Goal: Information Seeking & Learning: Learn about a topic

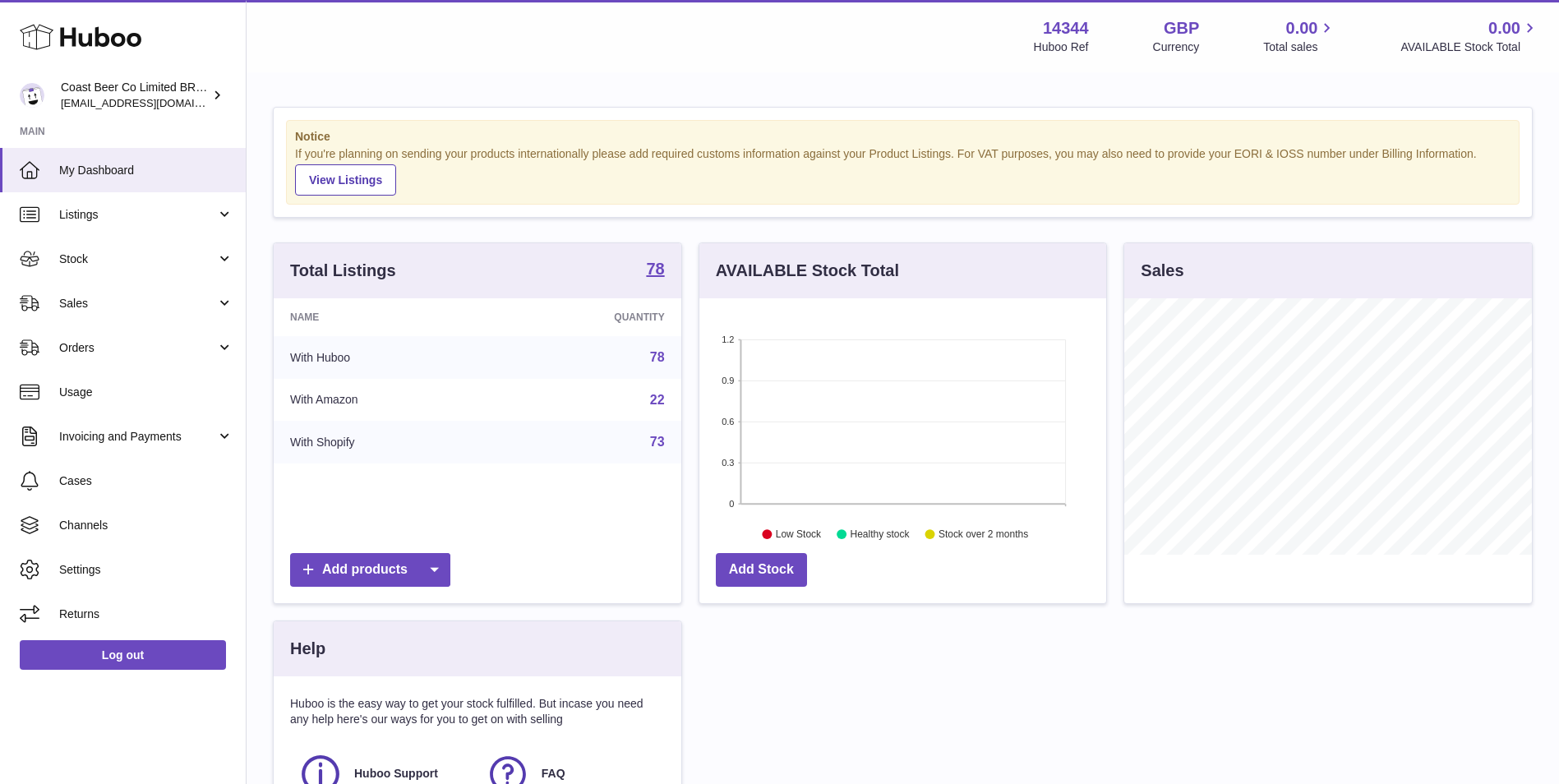
scroll to position [256, 407]
click at [167, 219] on span "Listings" at bounding box center [137, 214] width 157 height 15
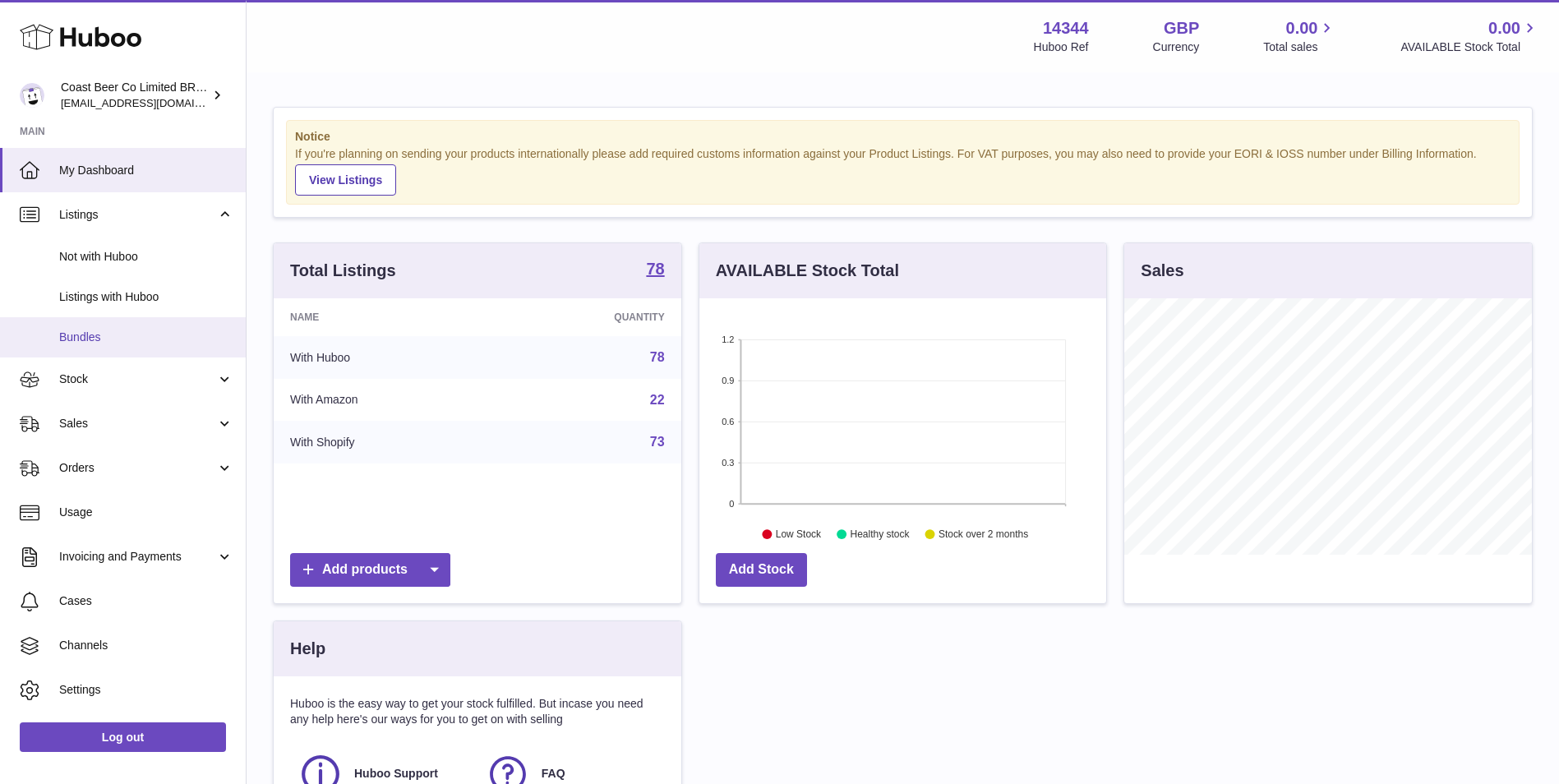
click at [168, 338] on span "Bundles" at bounding box center [146, 337] width 174 height 15
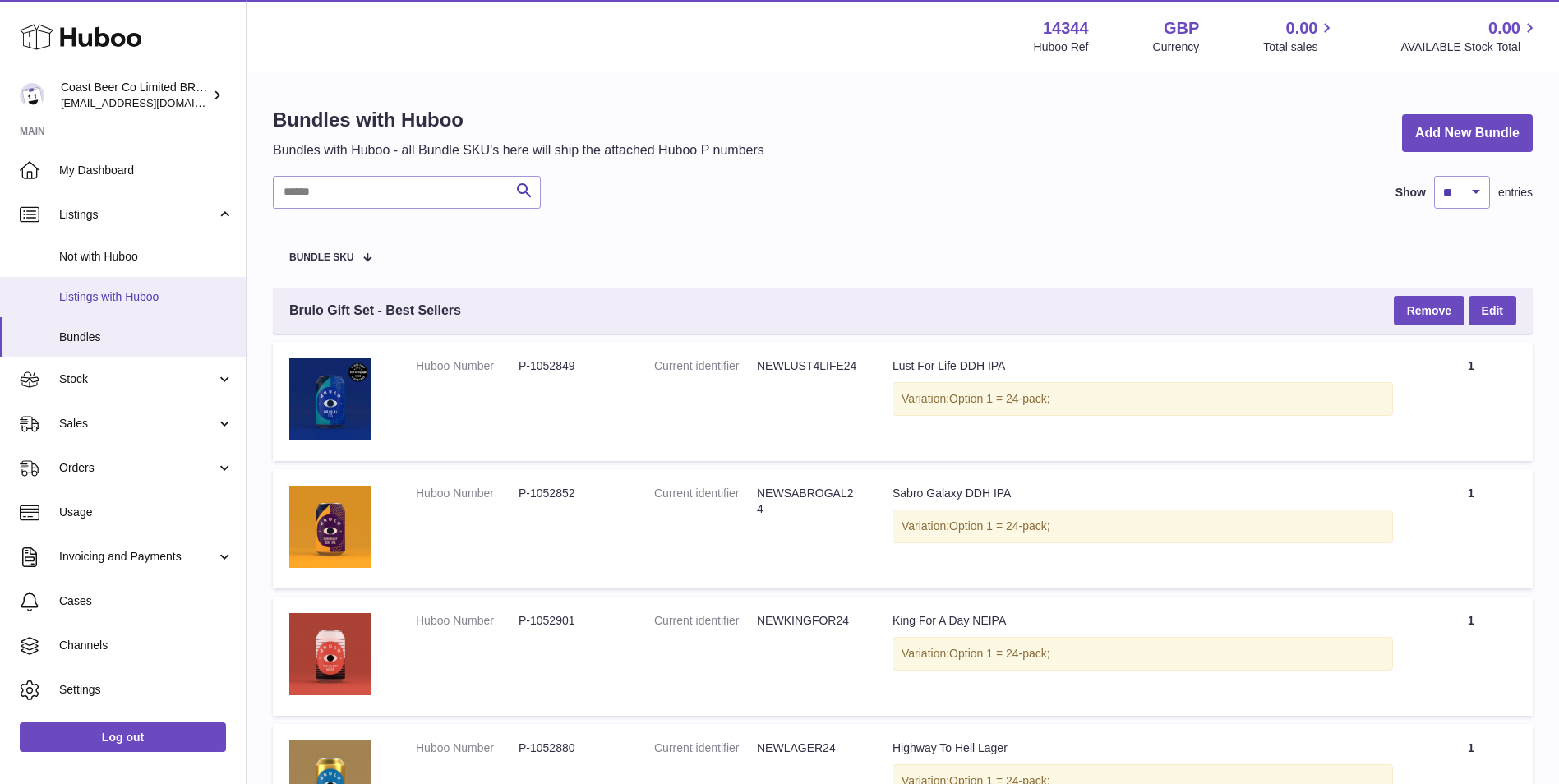
click at [74, 300] on span "Listings with Huboo" at bounding box center [146, 296] width 174 height 15
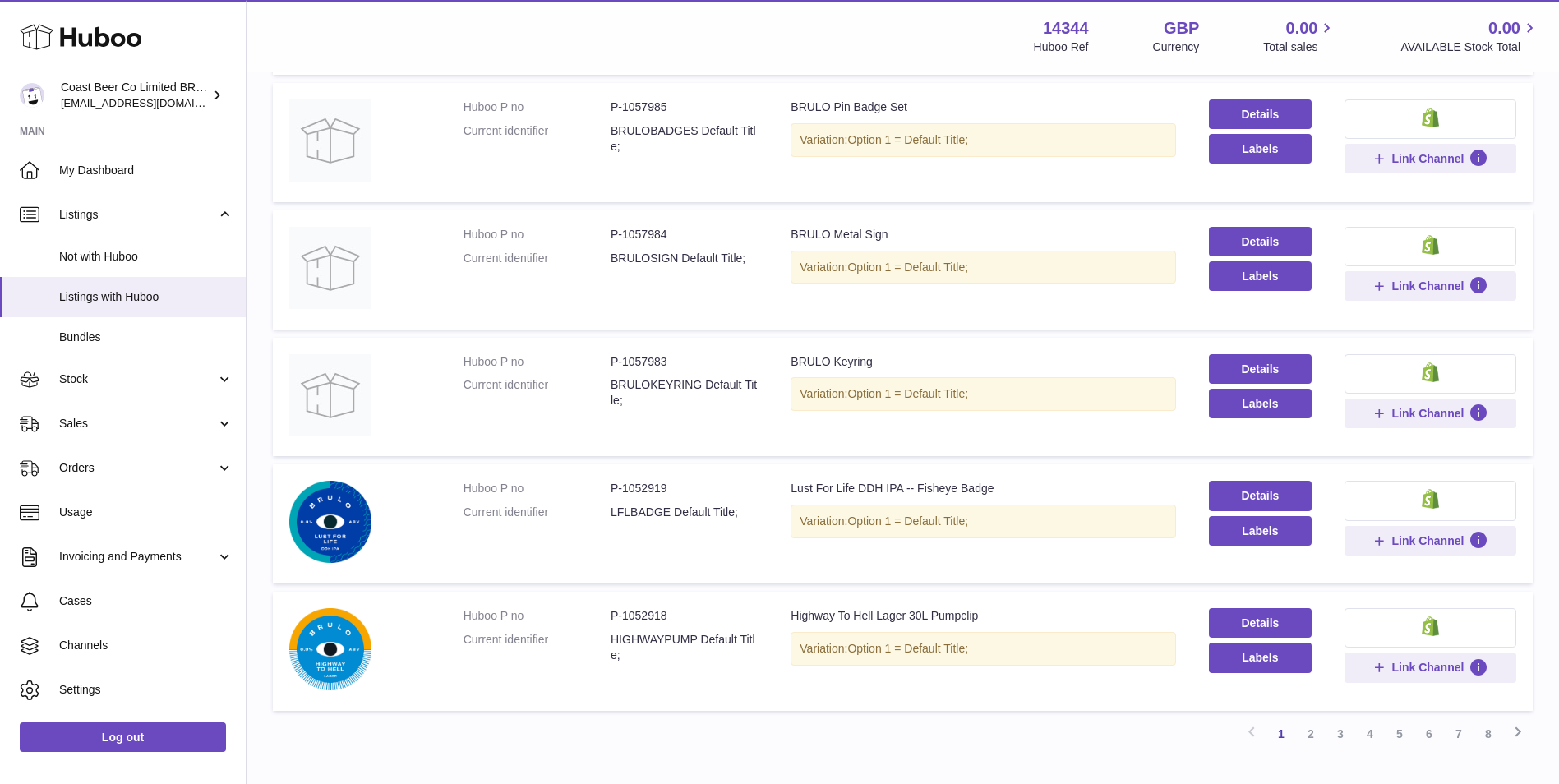
scroll to position [953, 0]
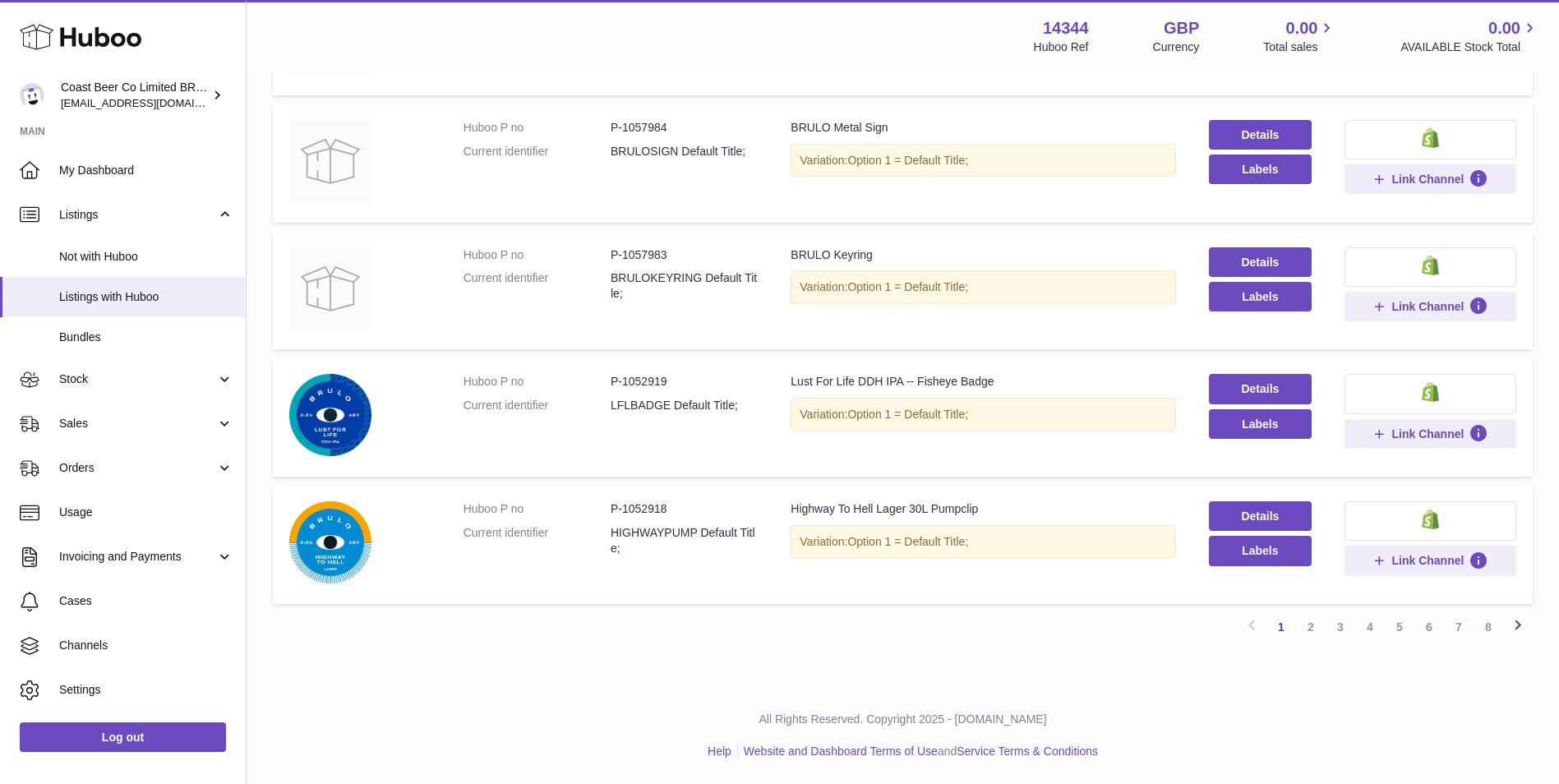
click at [1513, 620] on icon at bounding box center [1518, 625] width 20 height 21
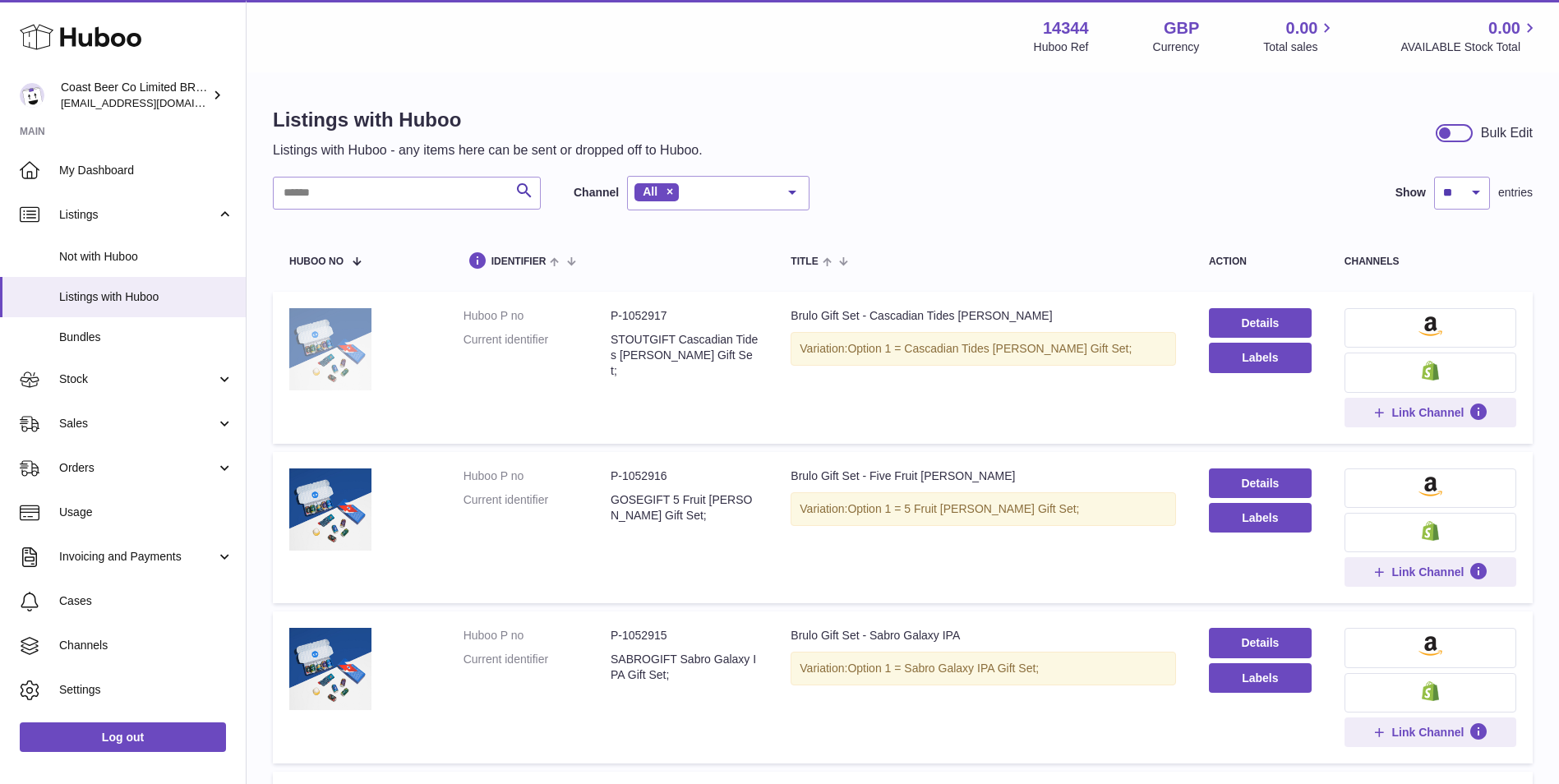
click at [331, 374] on img at bounding box center [330, 349] width 82 height 82
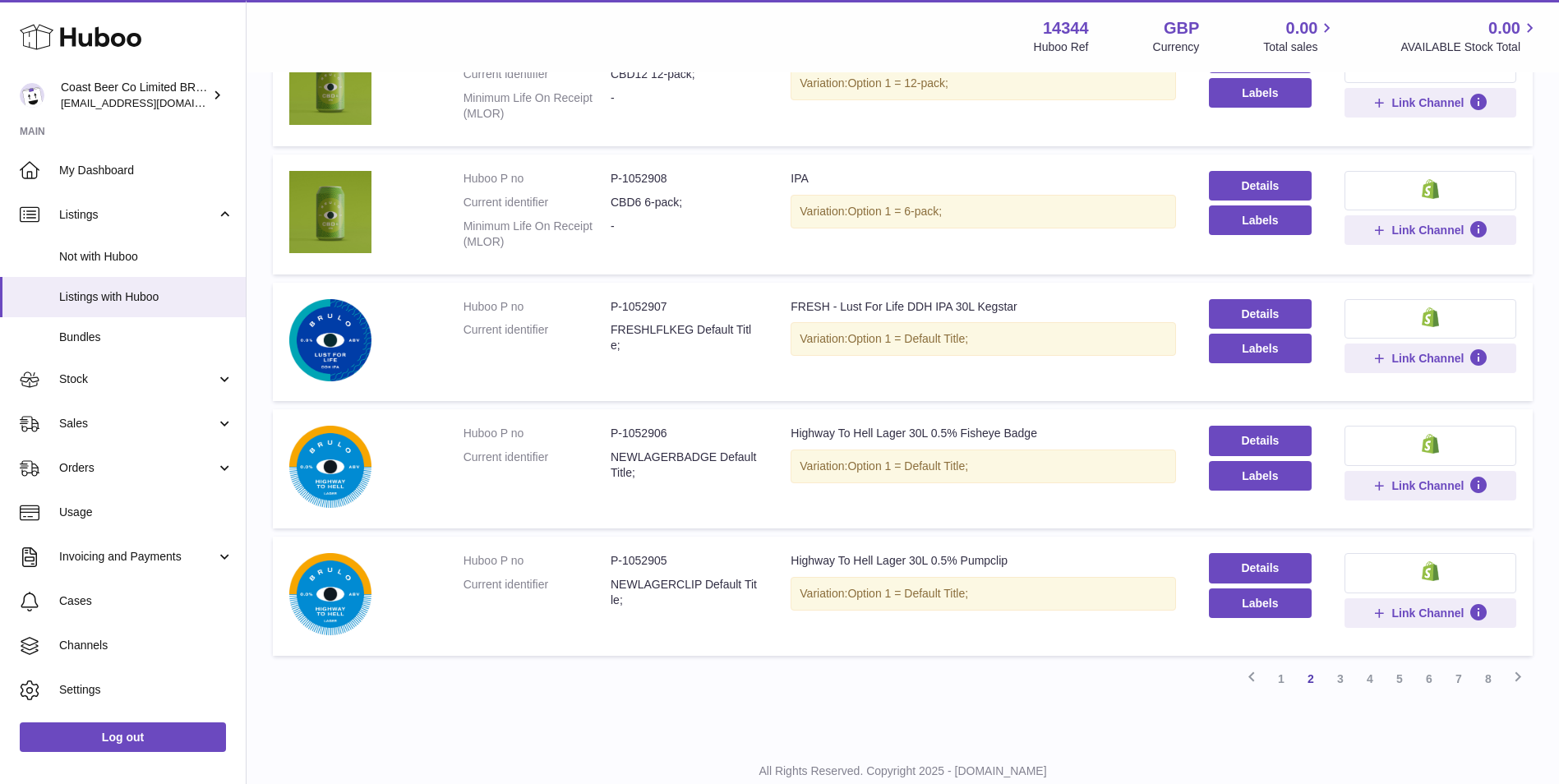
scroll to position [1052, 0]
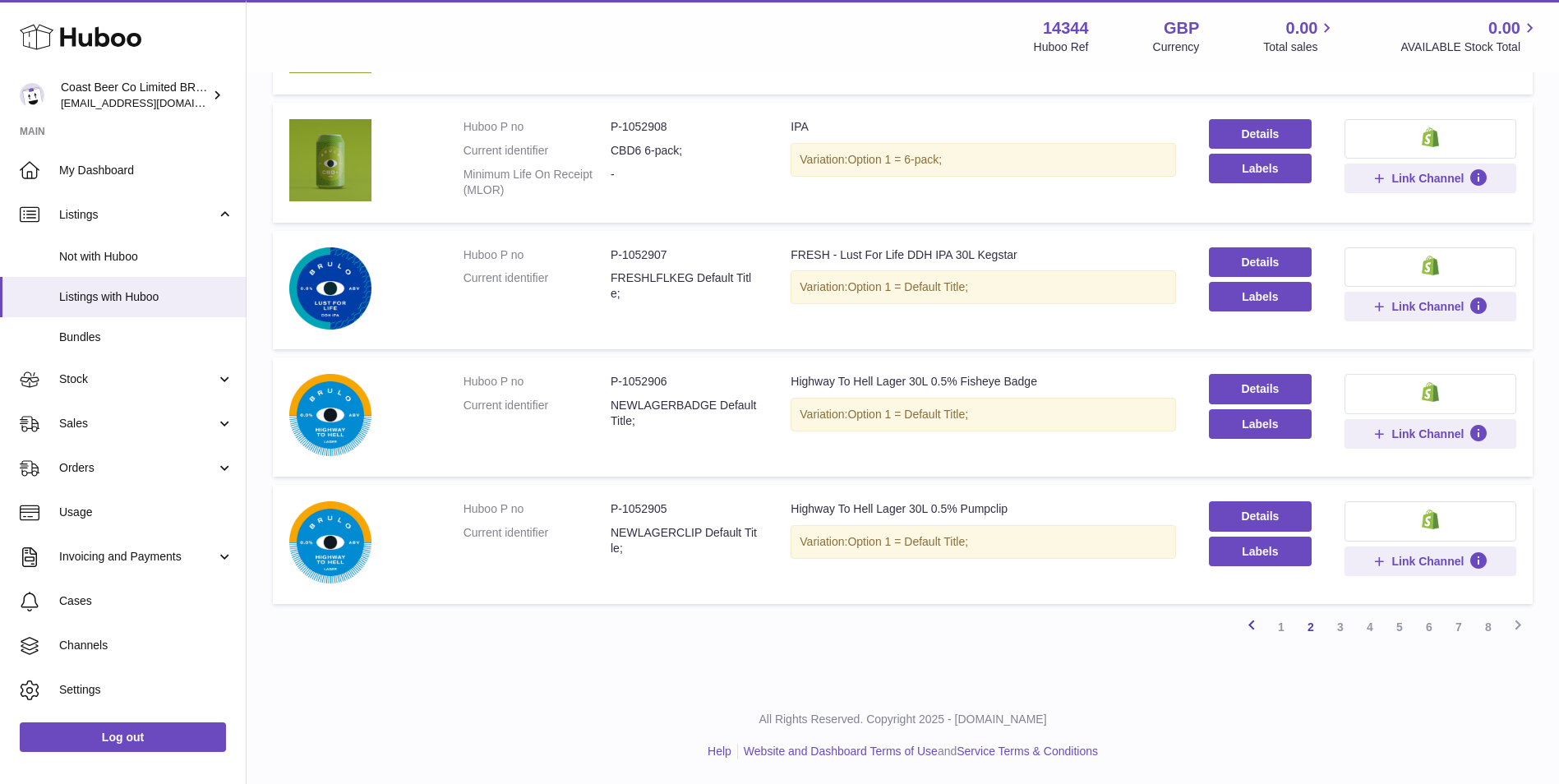
click at [1240, 625] on link "Previous" at bounding box center [1252, 627] width 30 height 30
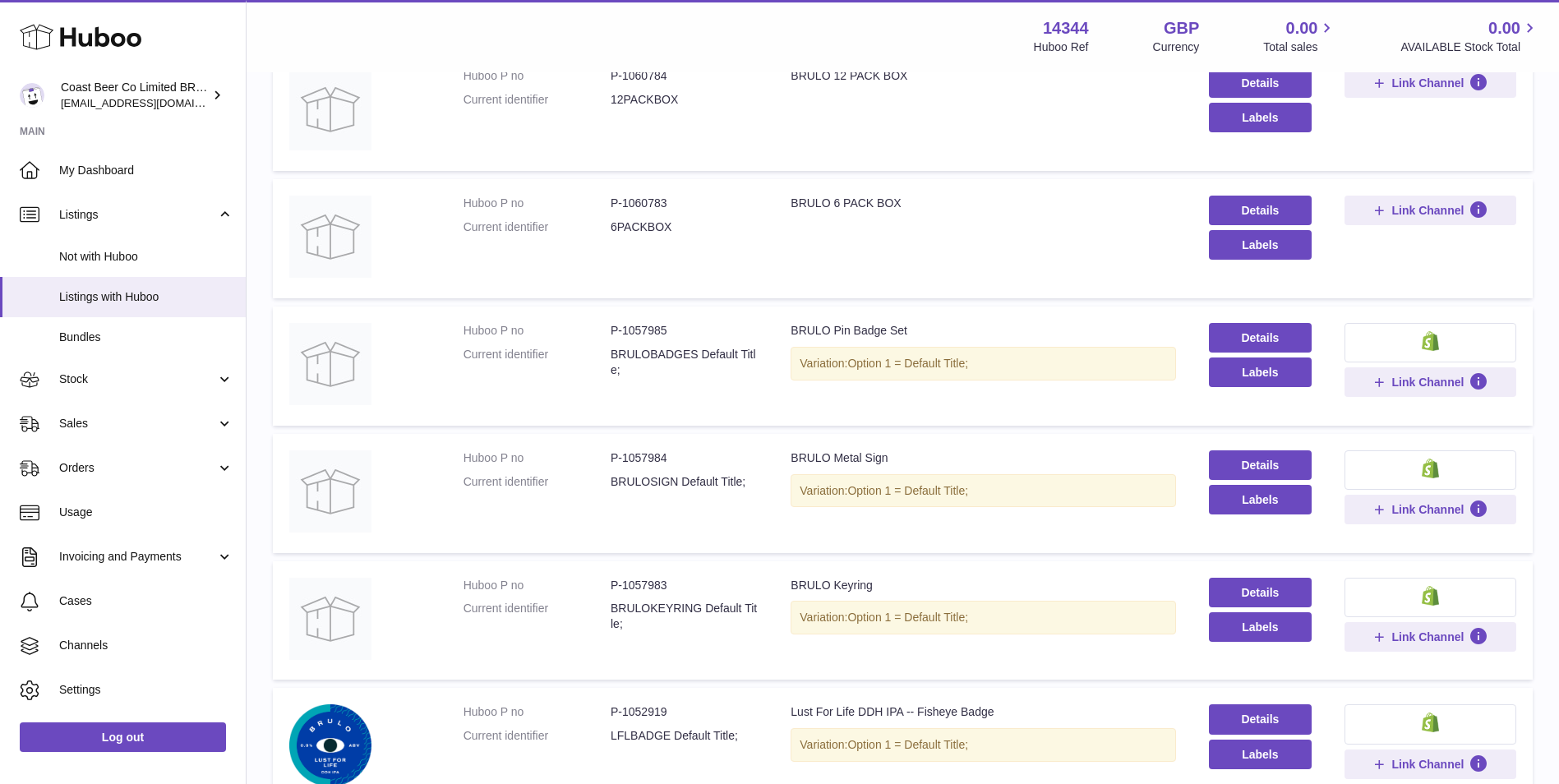
scroll to position [953, 0]
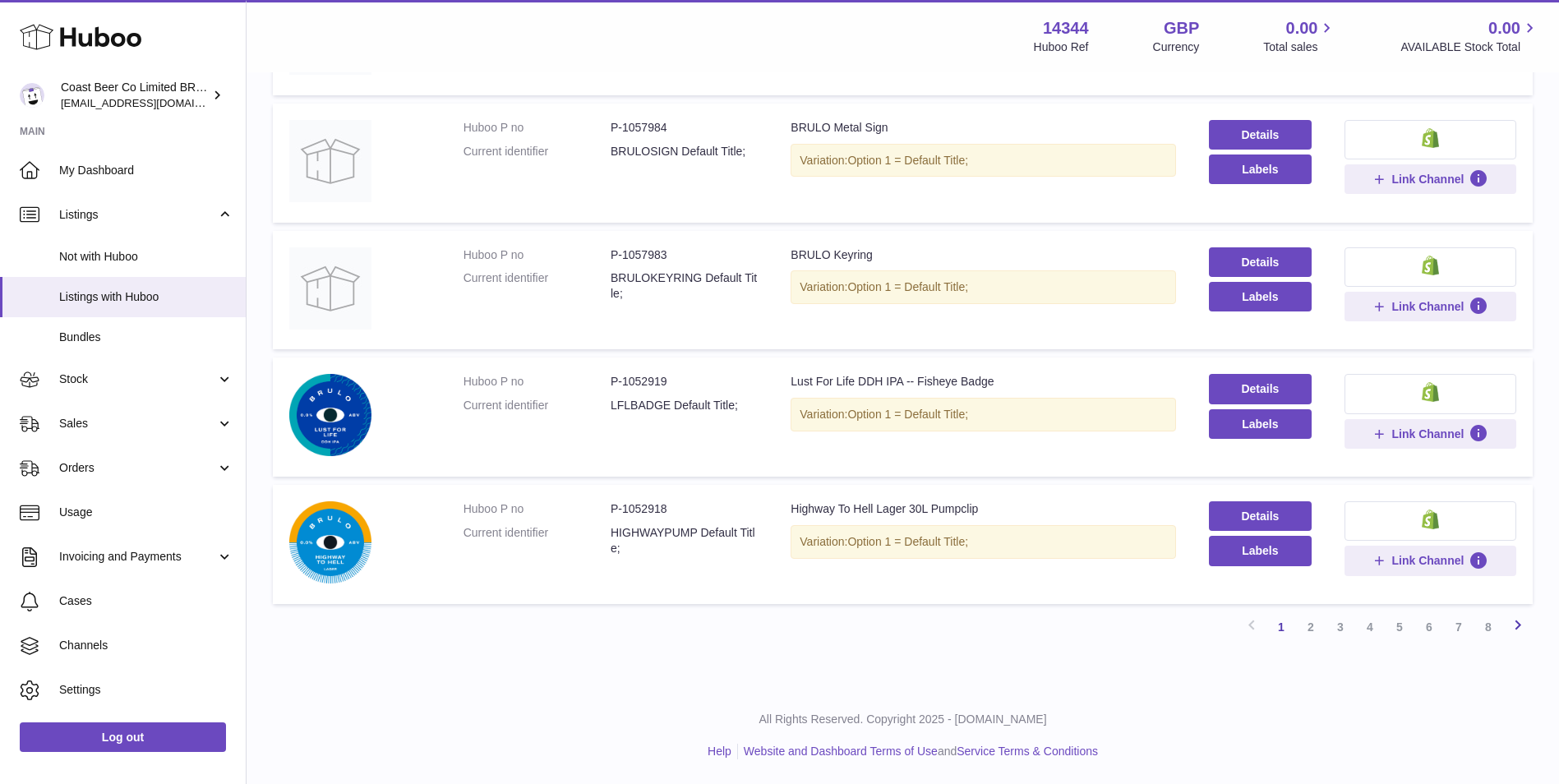
click at [1511, 626] on icon at bounding box center [1518, 625] width 20 height 21
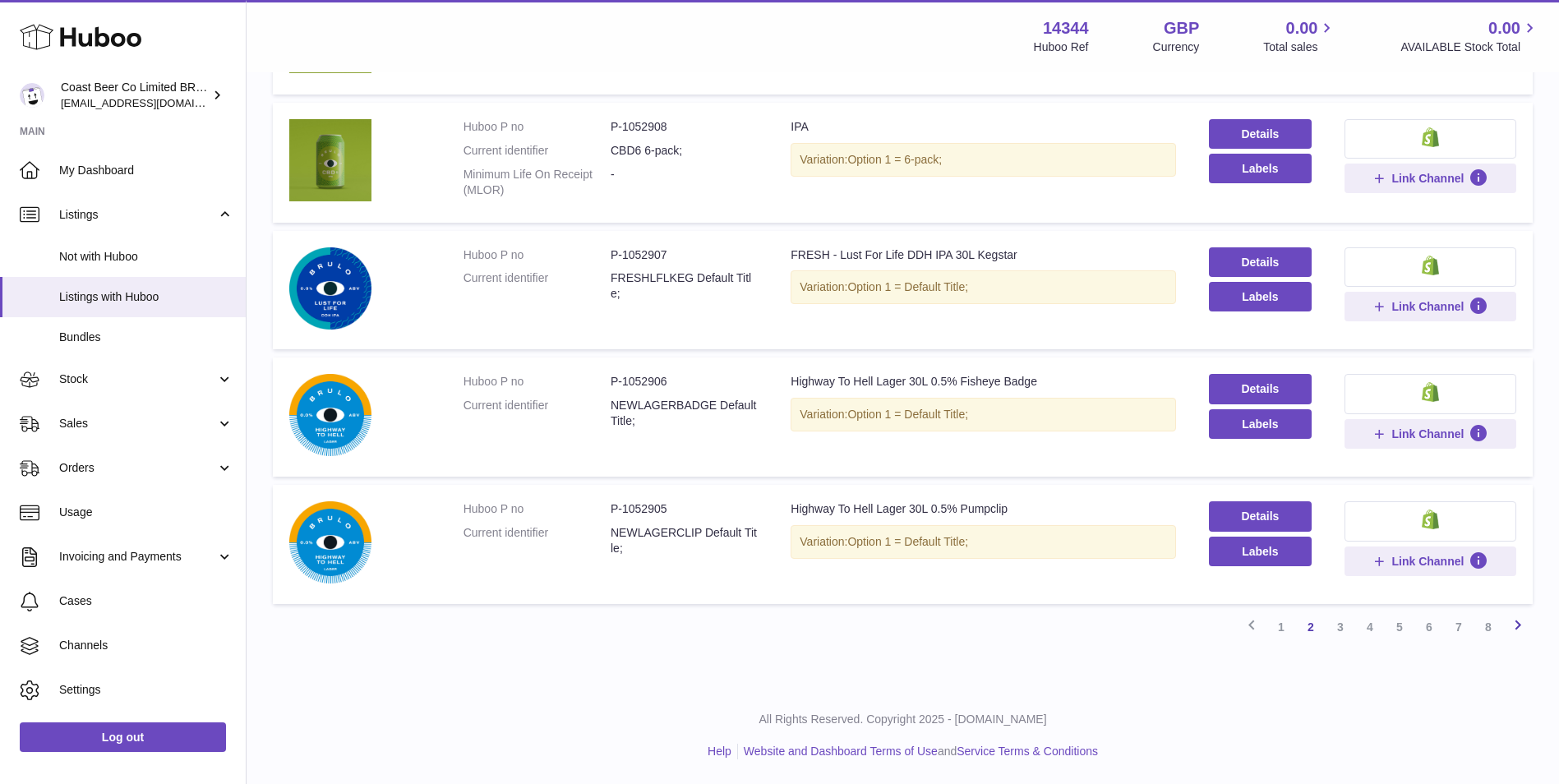
click at [1525, 630] on icon at bounding box center [1518, 625] width 20 height 21
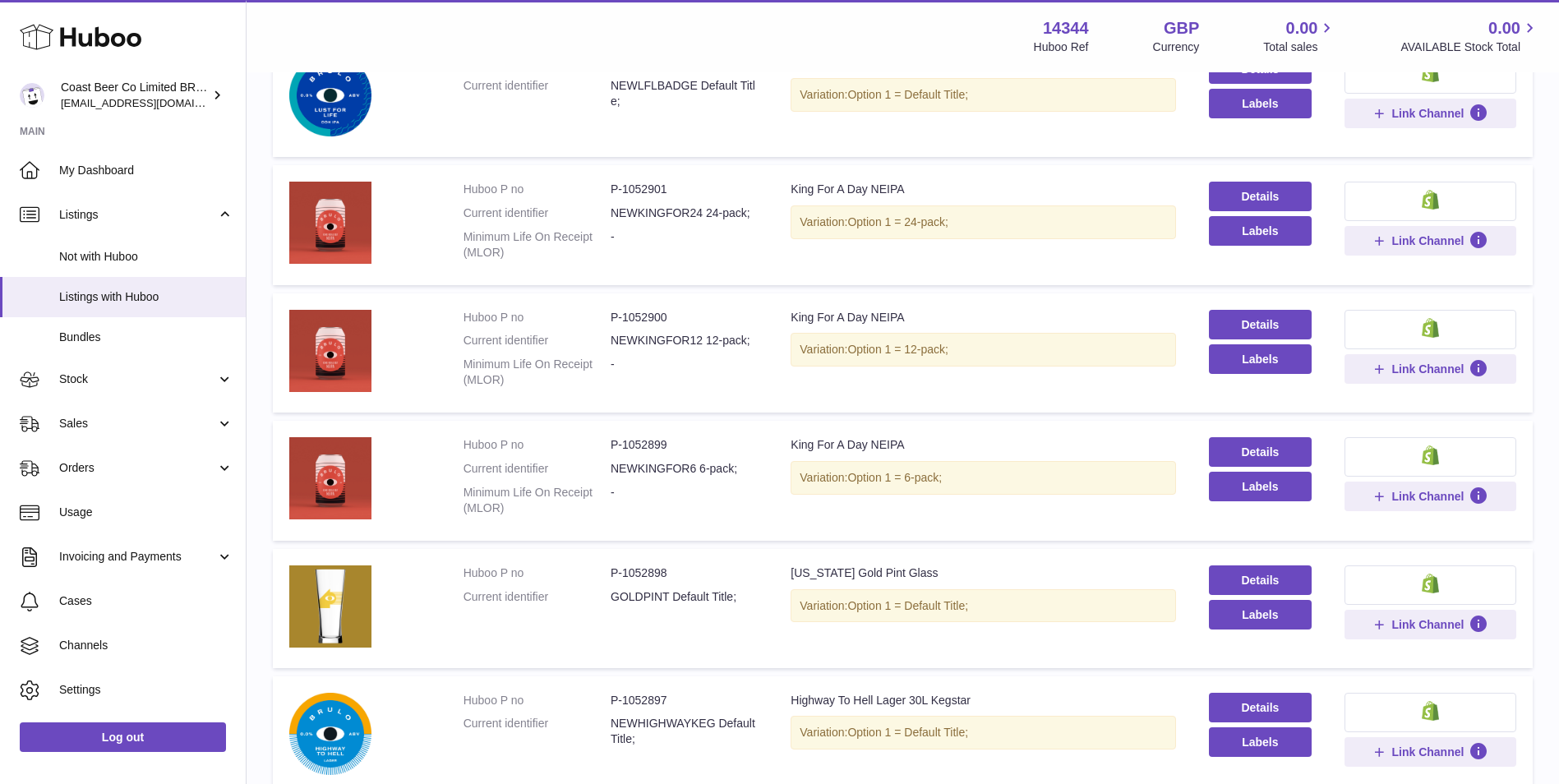
scroll to position [987, 0]
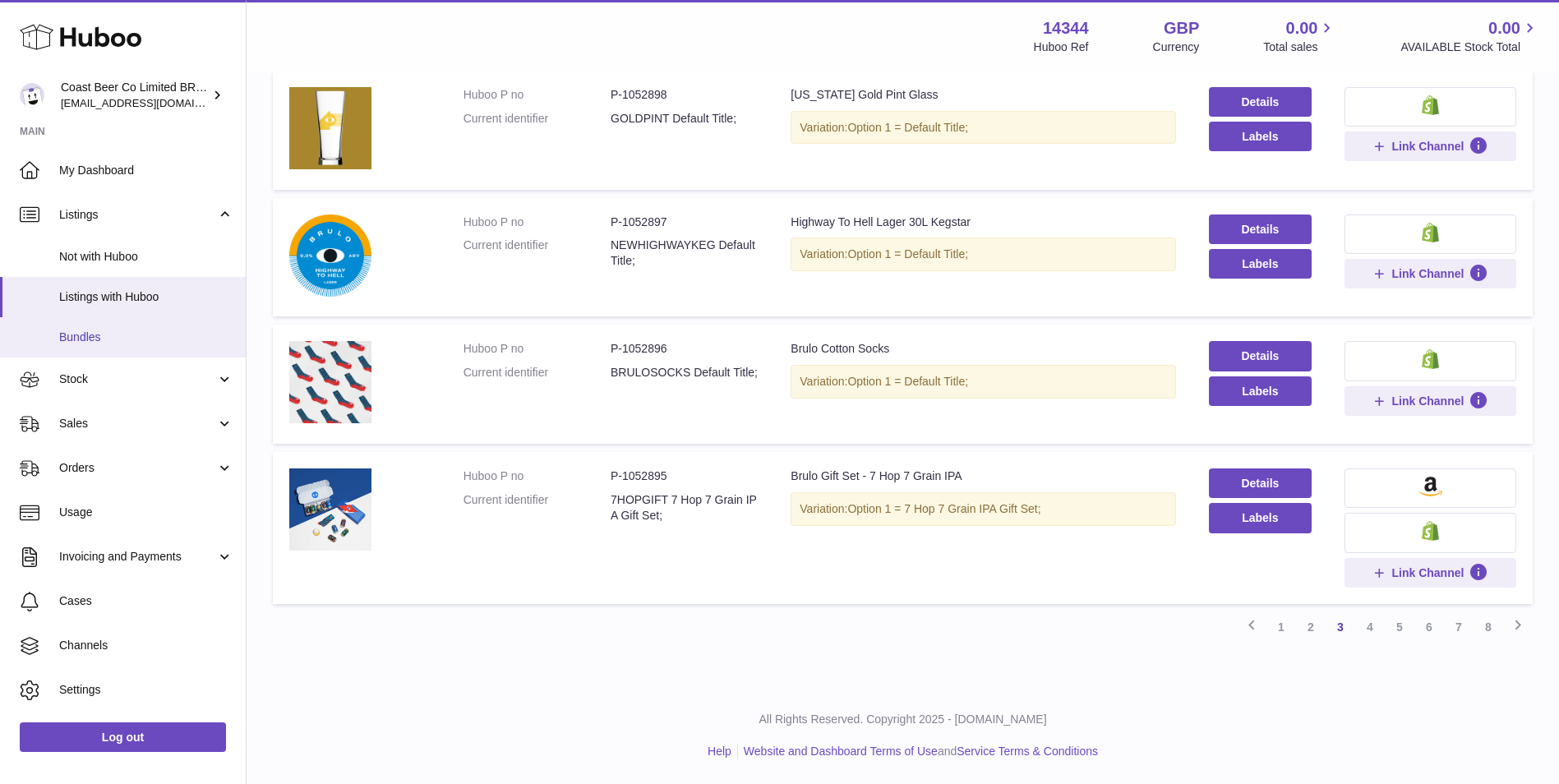
click at [170, 335] on span "Bundles" at bounding box center [146, 337] width 174 height 15
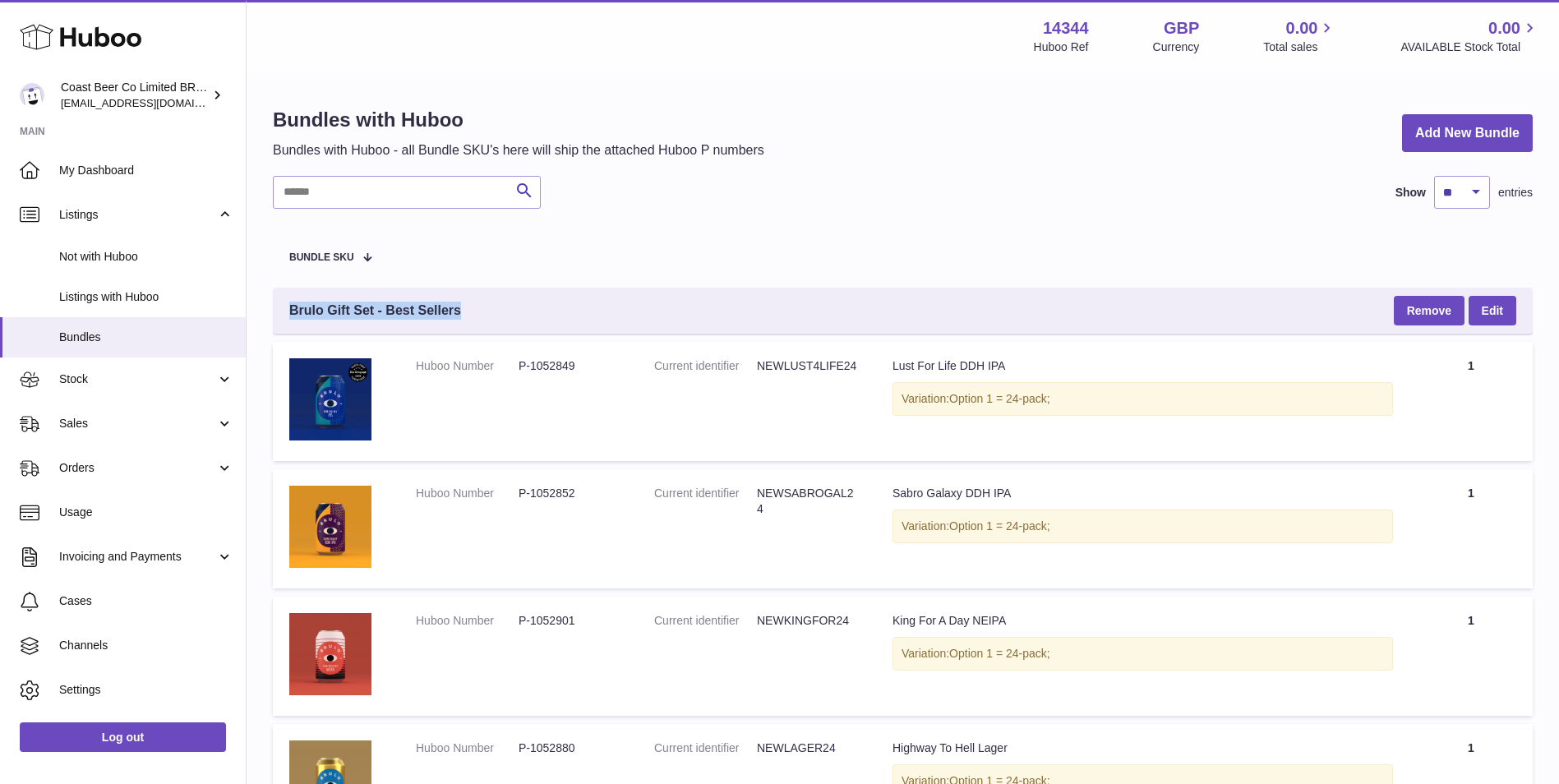
drag, startPoint x: 510, startPoint y: 314, endPoint x: 279, endPoint y: 310, distance: 231.0
click at [279, 310] on div "Brulo Gift Set - Best Sellers Remove Edit" at bounding box center [902, 311] width 1260 height 46
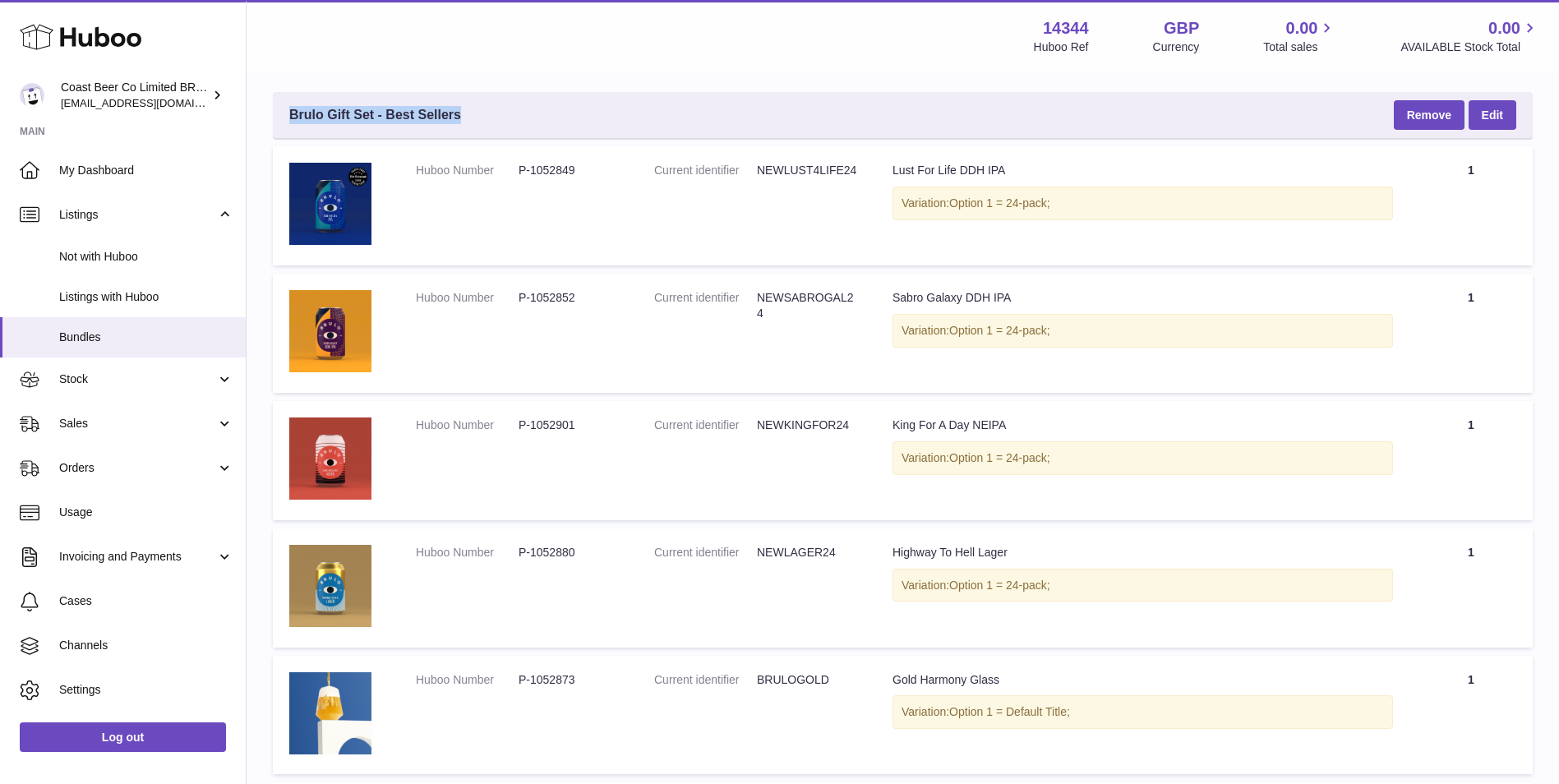
scroll to position [706, 0]
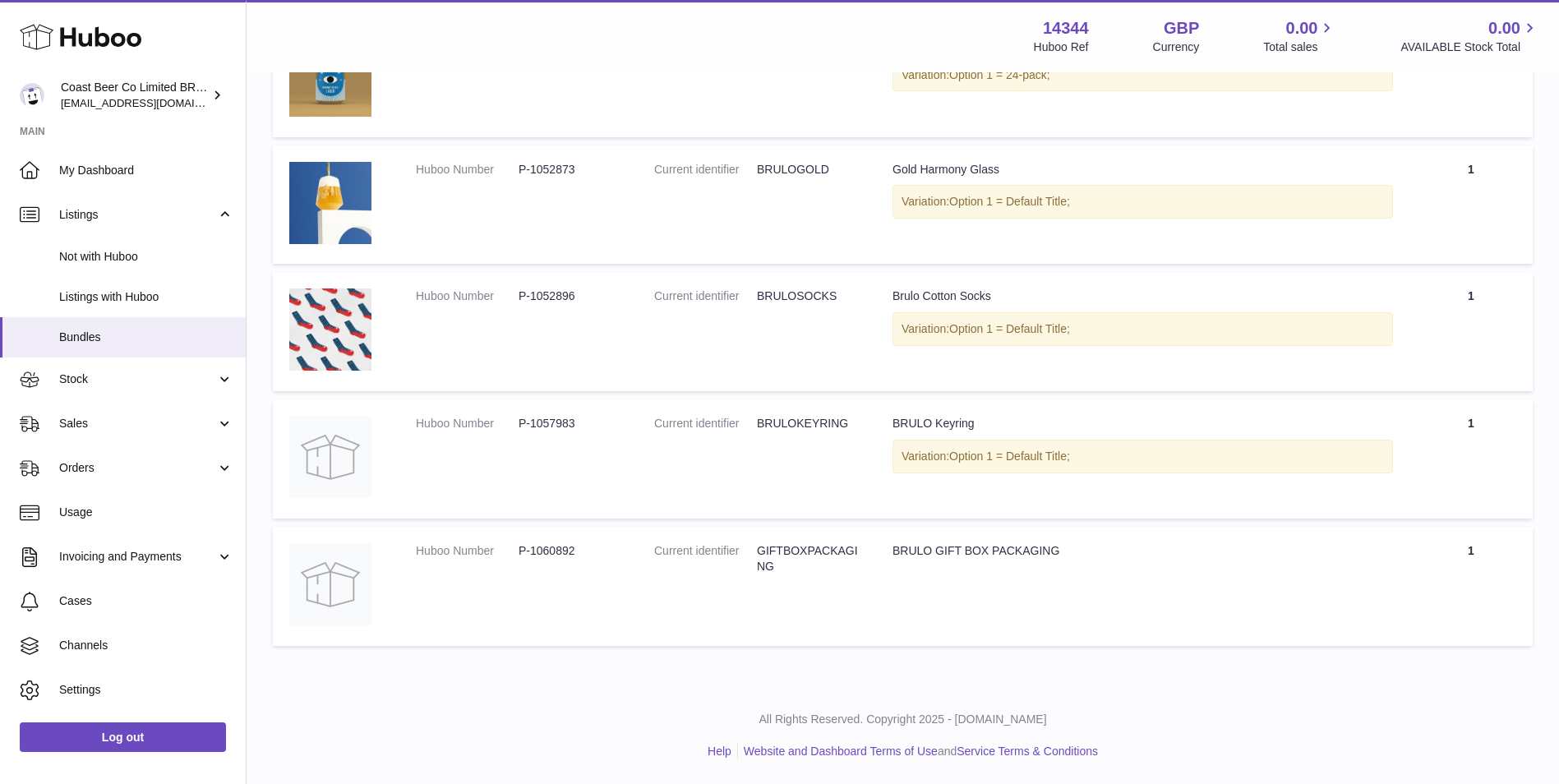
click at [1186, 716] on p "All Rights Reserved. Copyright 2025 - [DOMAIN_NAME]" at bounding box center [903, 719] width 1286 height 15
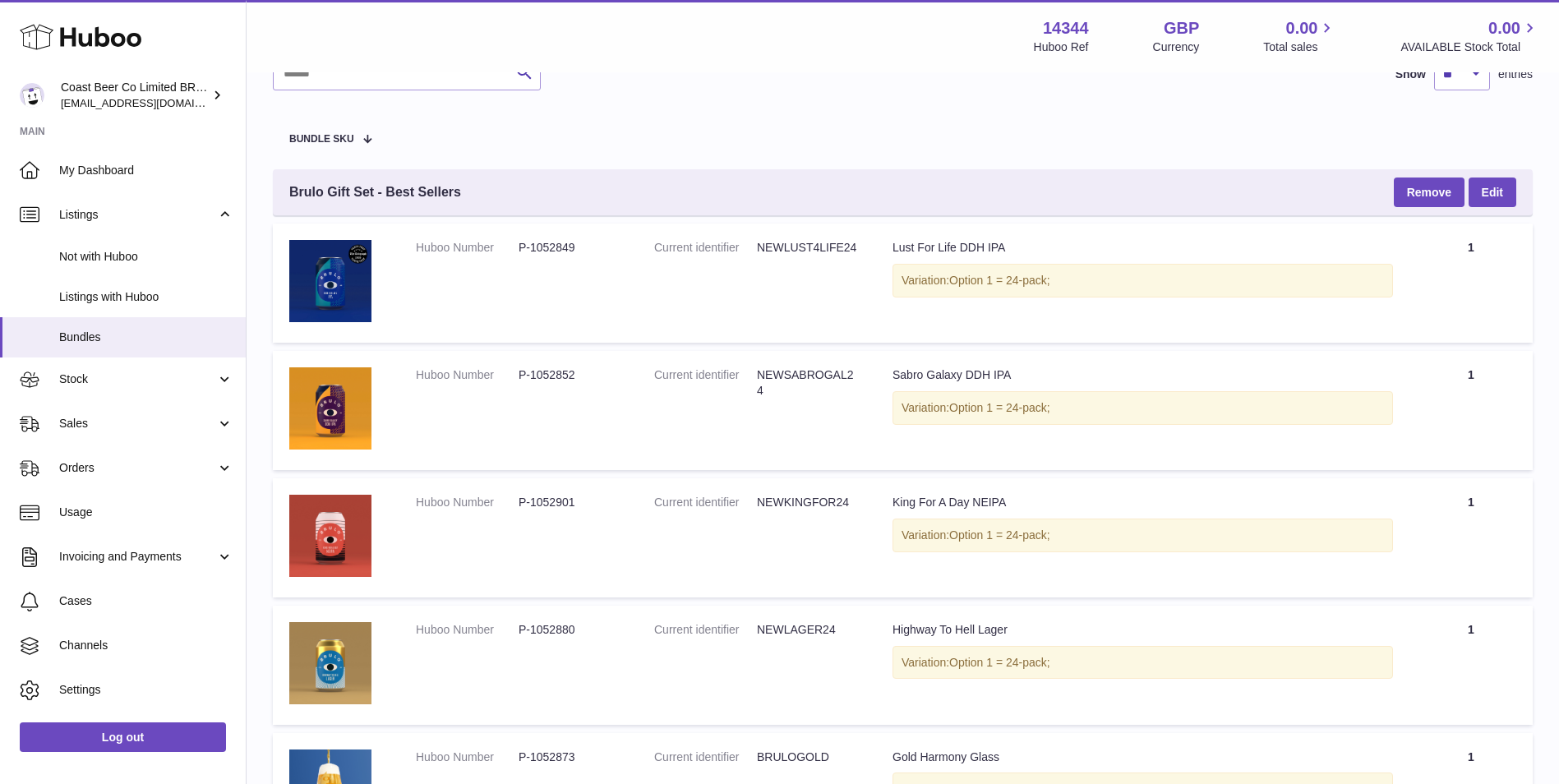
scroll to position [158, 0]
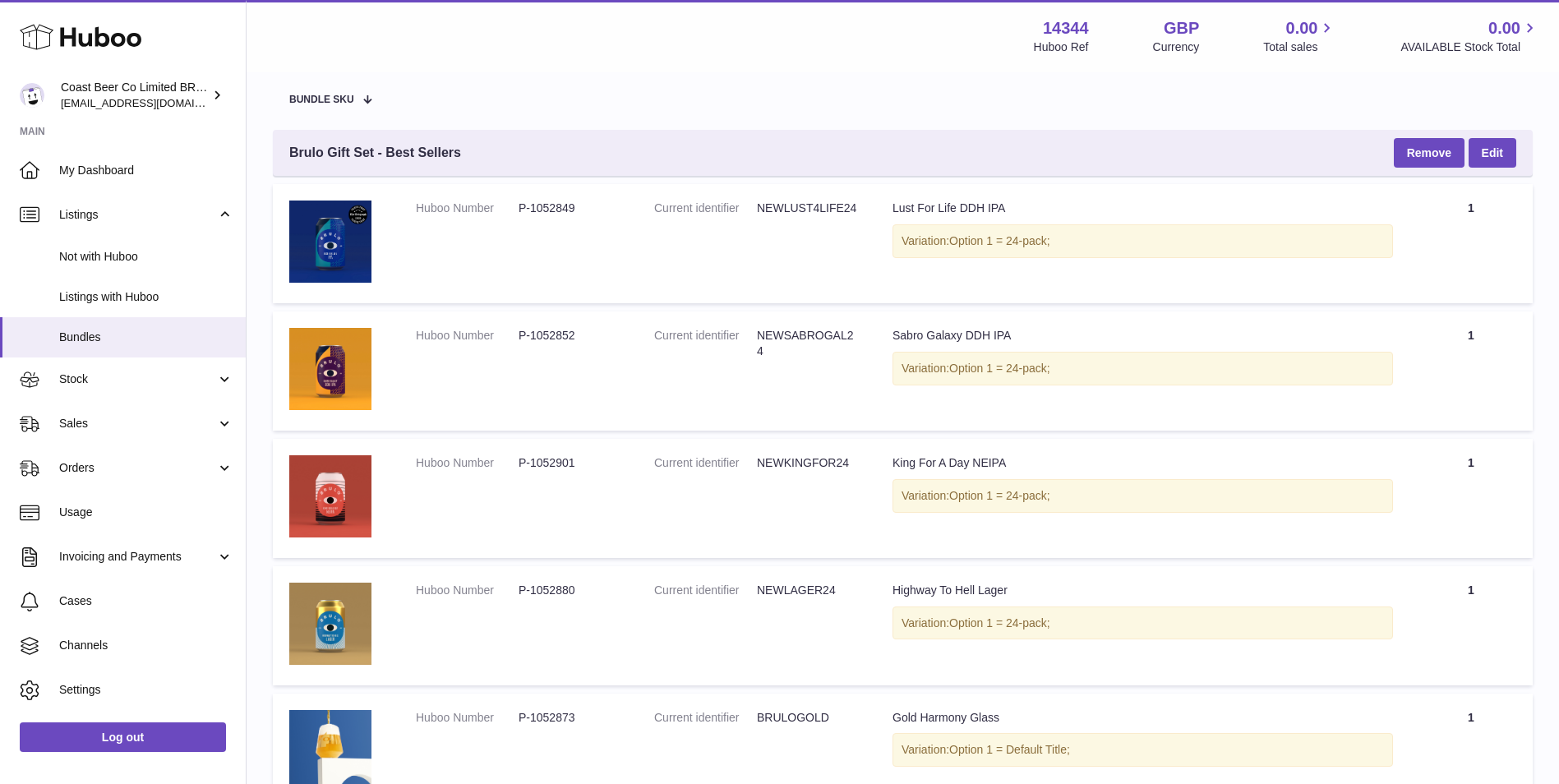
drag, startPoint x: 1481, startPoint y: 206, endPoint x: 1453, endPoint y: 214, distance: 29.1
click at [1453, 214] on td "Quantity 1" at bounding box center [1472, 243] width 124 height 119
drag, startPoint x: 1453, startPoint y: 214, endPoint x: 1458, endPoint y: 333, distance: 119.1
click at [1458, 333] on td "Quantity 1" at bounding box center [1472, 371] width 124 height 119
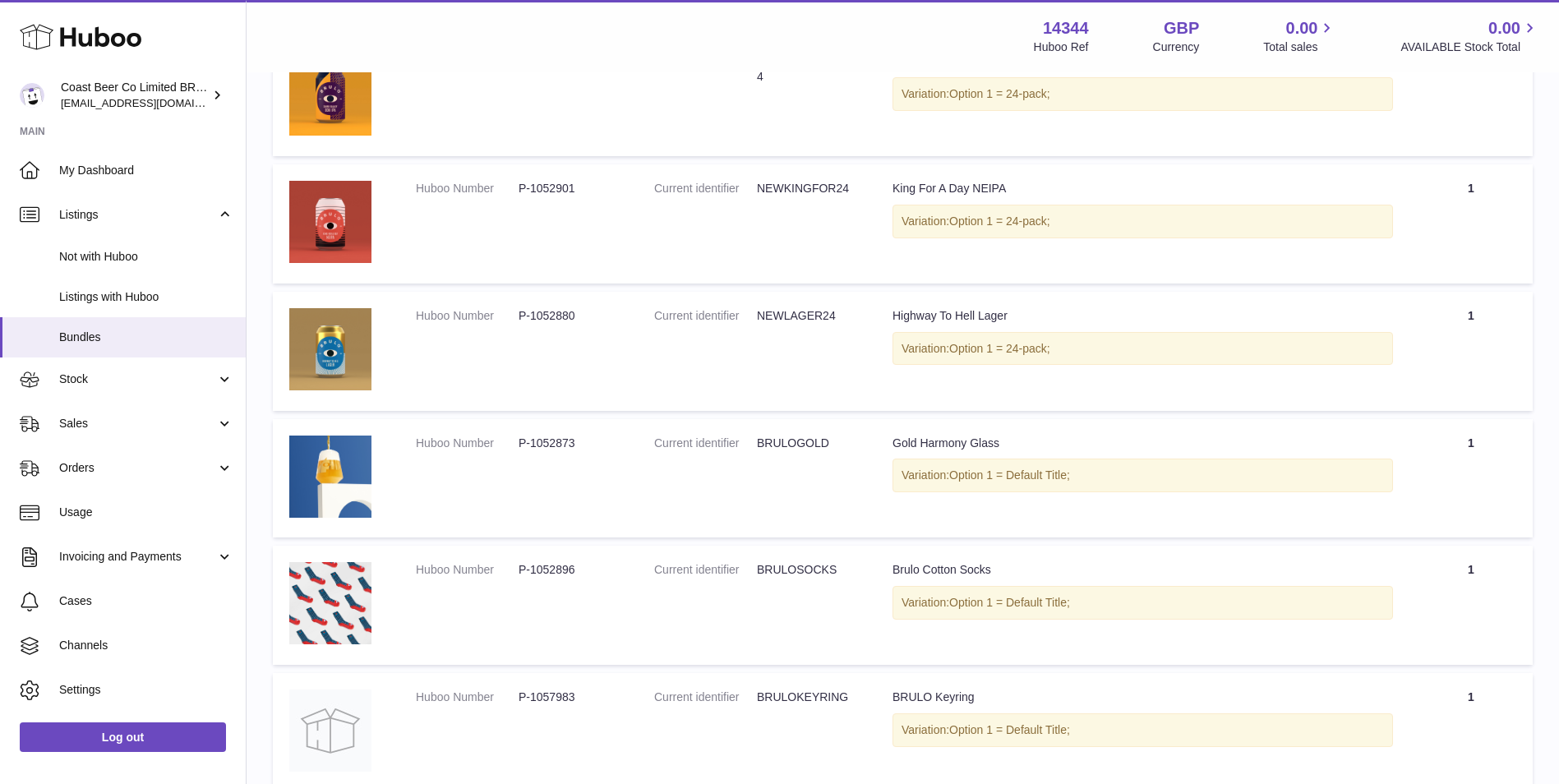
scroll to position [569, 0]
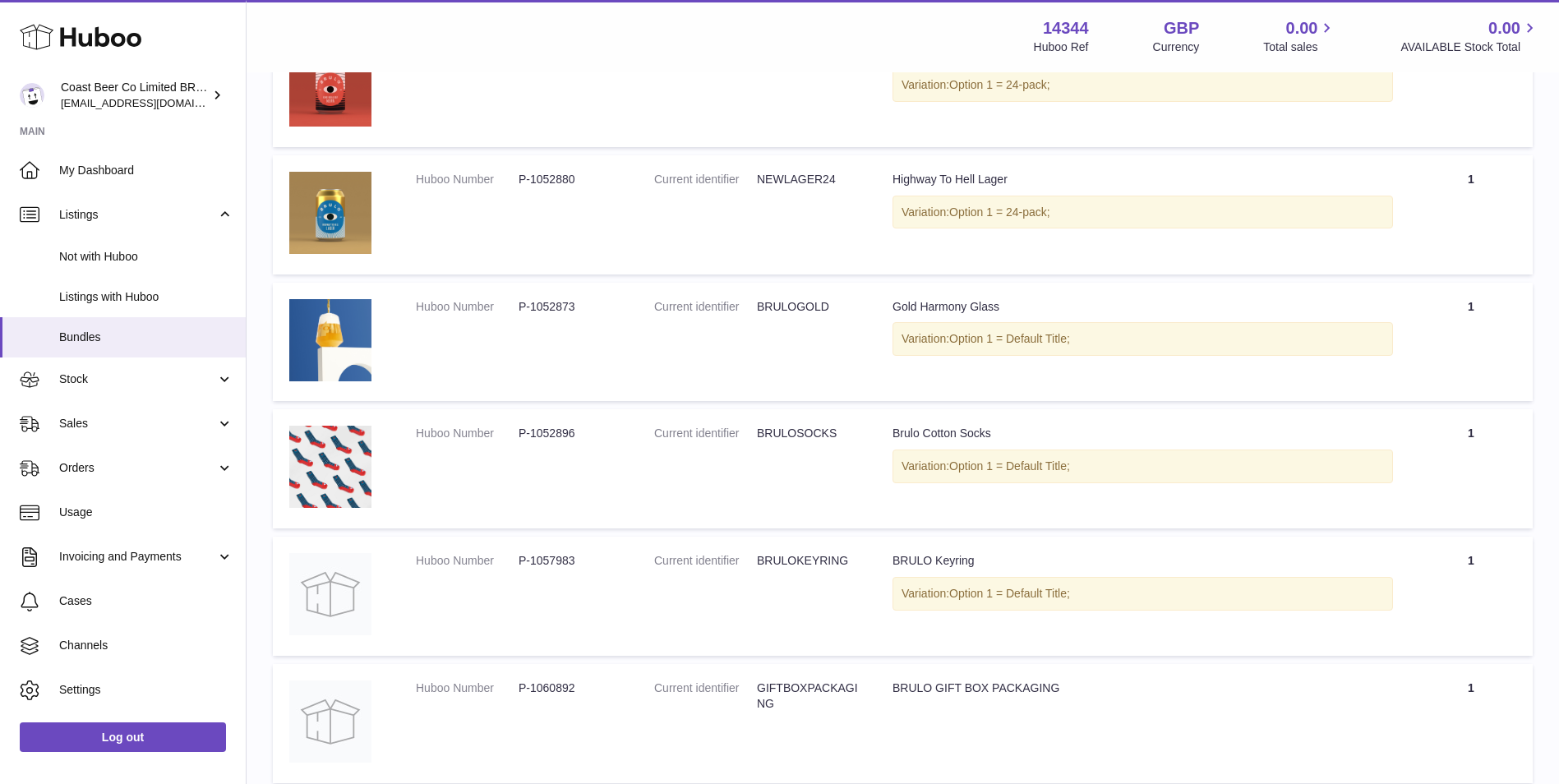
drag, startPoint x: 1479, startPoint y: 447, endPoint x: 1461, endPoint y: 438, distance: 20.1
click at [1461, 438] on td "Quantity 1" at bounding box center [1472, 469] width 124 height 119
drag, startPoint x: 1509, startPoint y: 553, endPoint x: 1444, endPoint y: 573, distance: 68.0
click at [1444, 573] on td "Quantity 1" at bounding box center [1472, 596] width 124 height 119
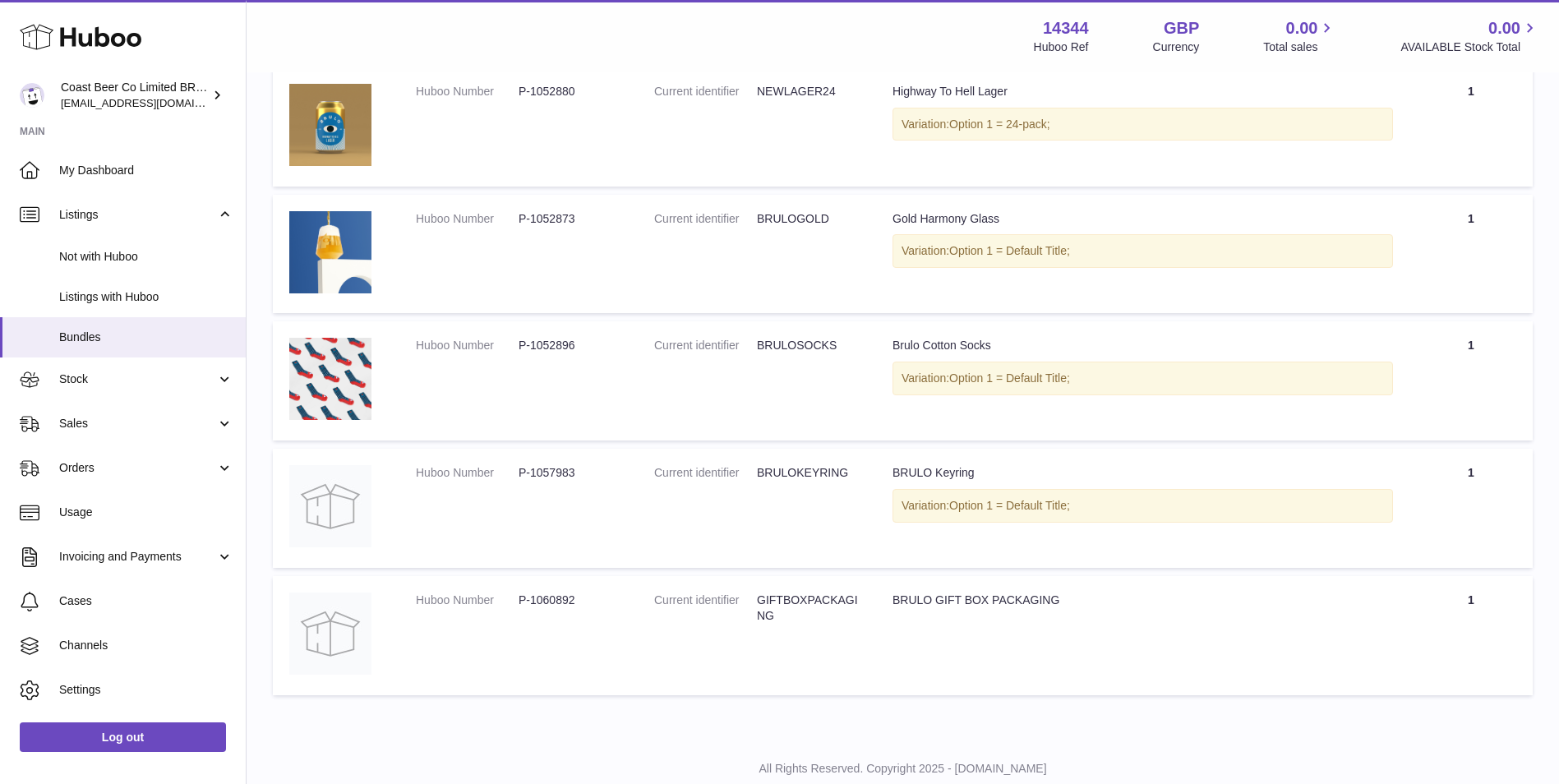
scroll to position [706, 0]
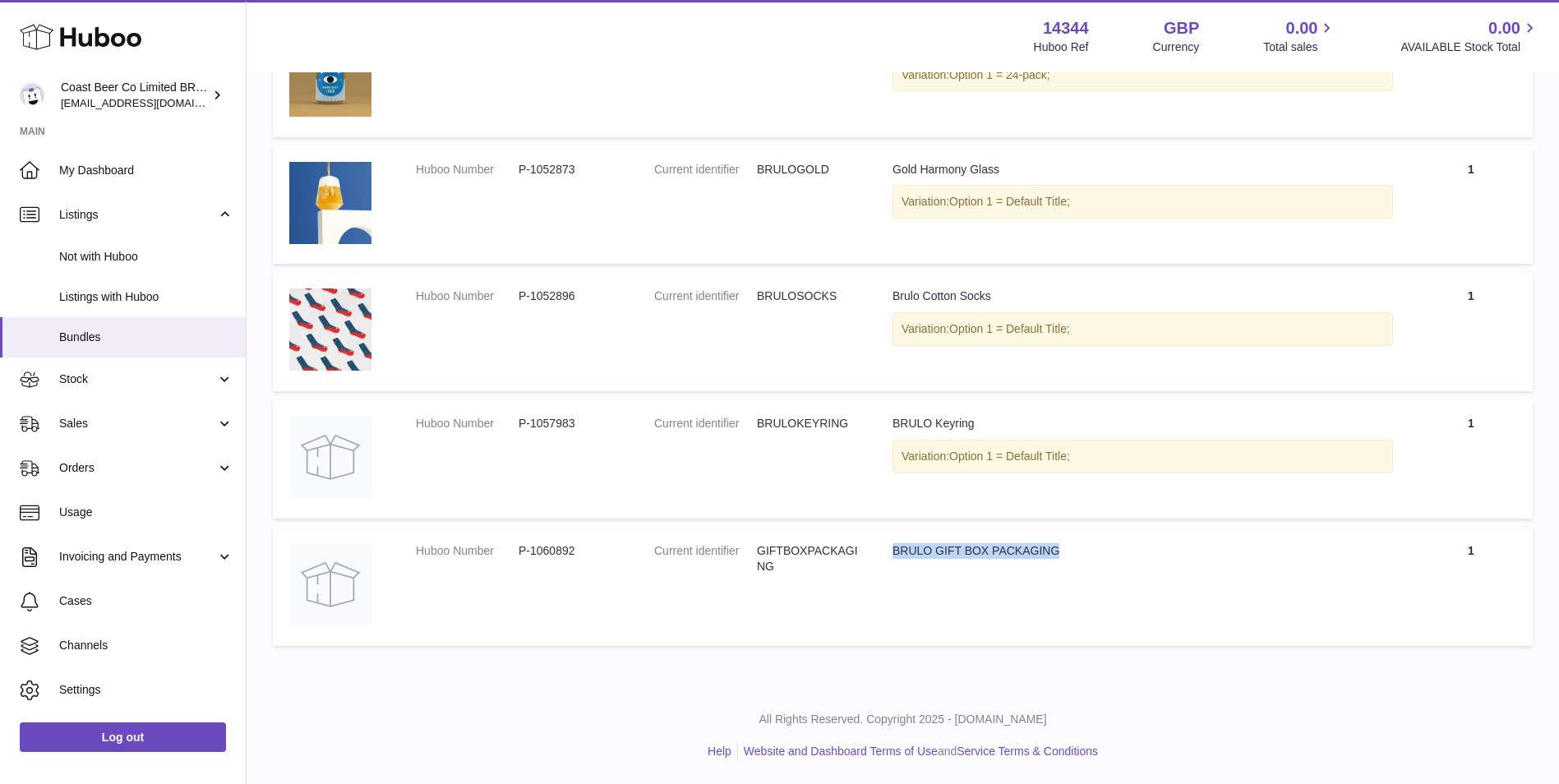
drag, startPoint x: 1092, startPoint y: 572, endPoint x: 879, endPoint y: 557, distance: 213.5
click at [879, 557] on td "Title BRULO GIFT BOX PACKAGING" at bounding box center [1142, 586] width 533 height 119
drag, startPoint x: 879, startPoint y: 557, endPoint x: 850, endPoint y: 470, distance: 91.7
click at [850, 470] on td "Current identifier BRULOKEYRING" at bounding box center [757, 459] width 238 height 119
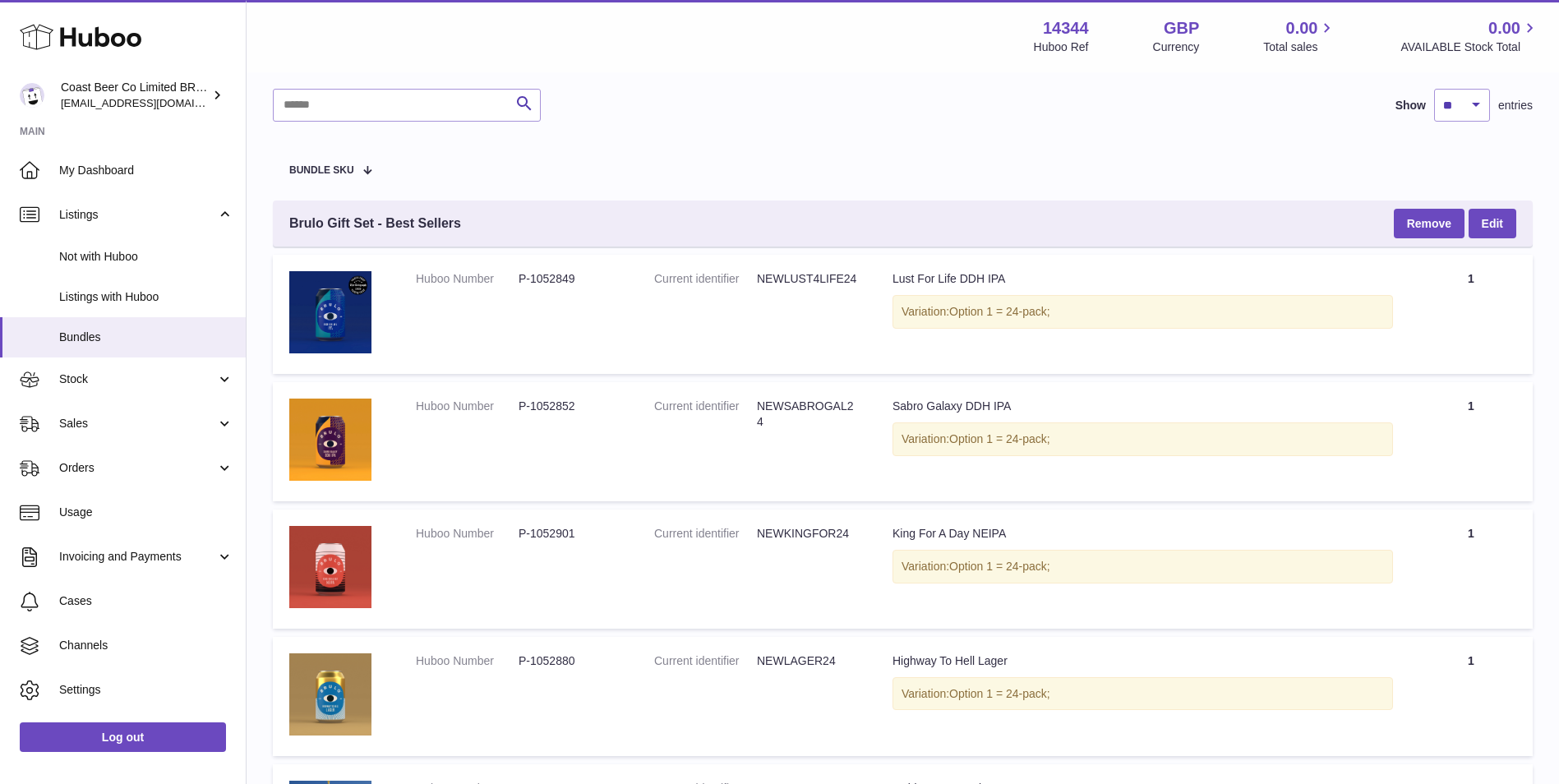
scroll to position [0, 0]
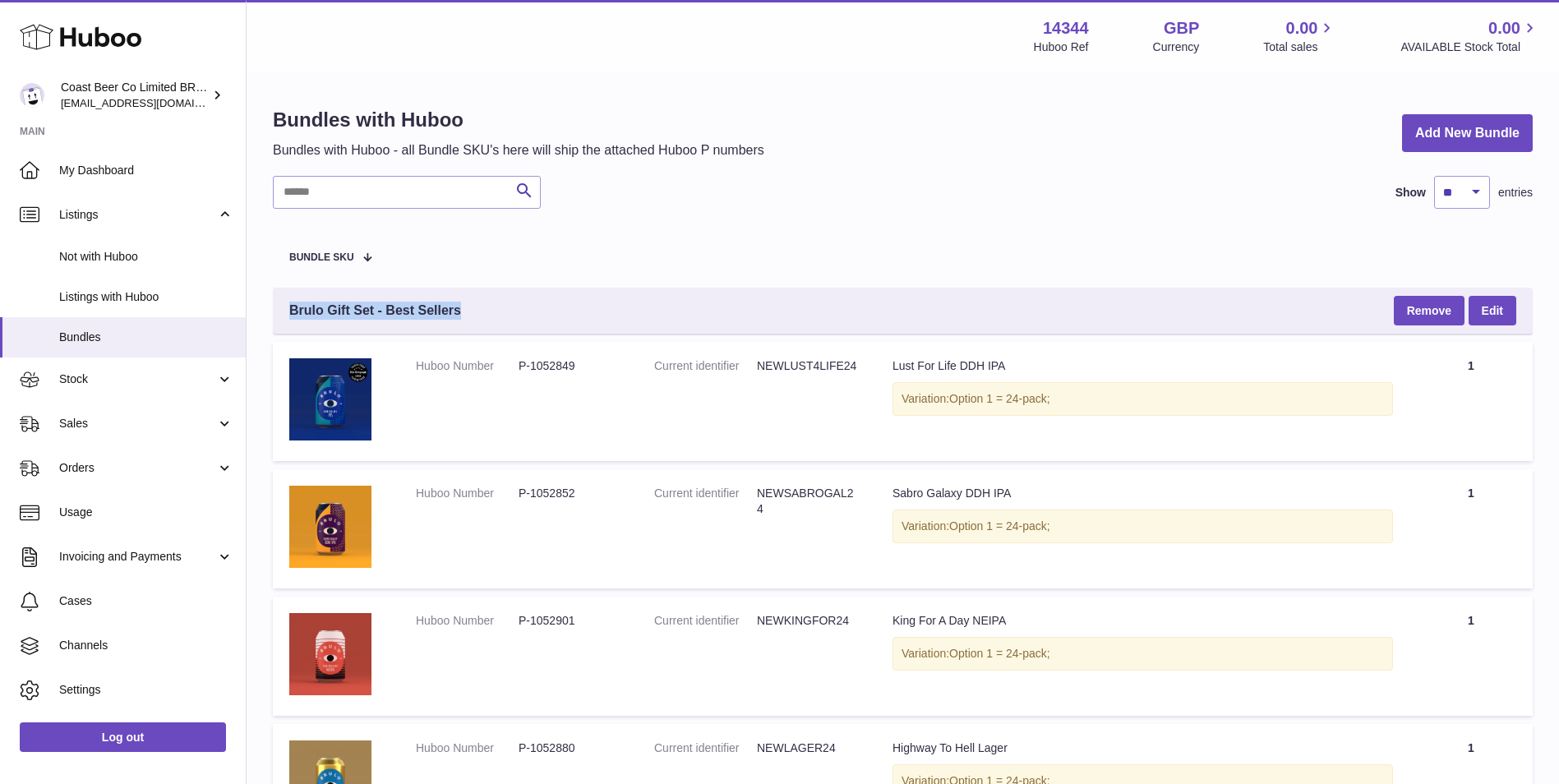
drag, startPoint x: 556, startPoint y: 302, endPoint x: 279, endPoint y: 306, distance: 277.0
click at [279, 306] on div "Brulo Gift Set - Best Sellers Remove Edit" at bounding box center [902, 311] width 1260 height 46
drag, startPoint x: 279, startPoint y: 306, endPoint x: 314, endPoint y: 319, distance: 37.3
click at [314, 319] on span "Brulo Gift Set - Best Sellers" at bounding box center [374, 311] width 172 height 18
click at [1060, 30] on strong "14344" at bounding box center [1066, 28] width 46 height 22
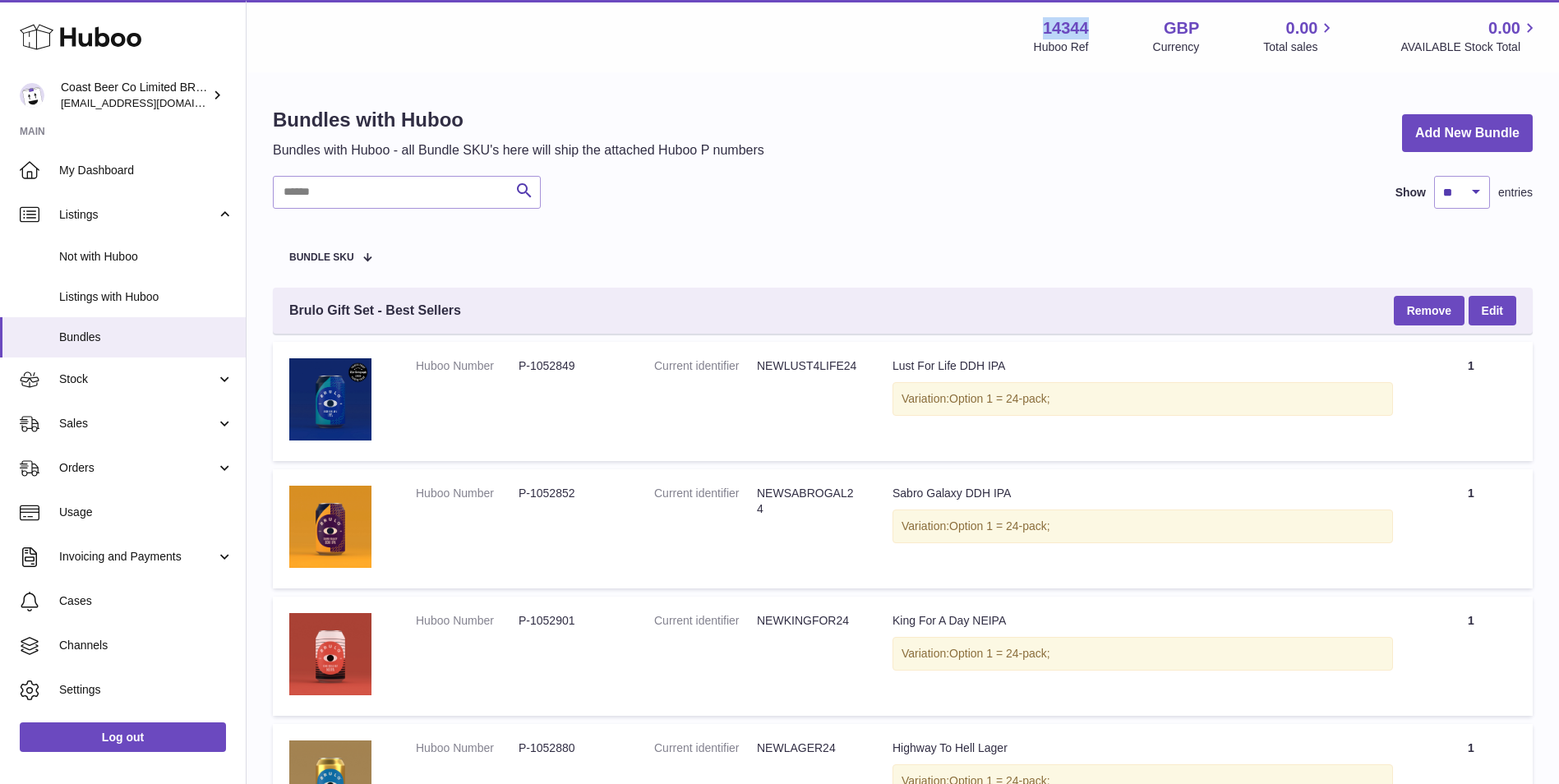
click at [1060, 30] on strong "14344" at bounding box center [1066, 28] width 46 height 22
copy strong "14344"
